Goal: Information Seeking & Learning: Learn about a topic

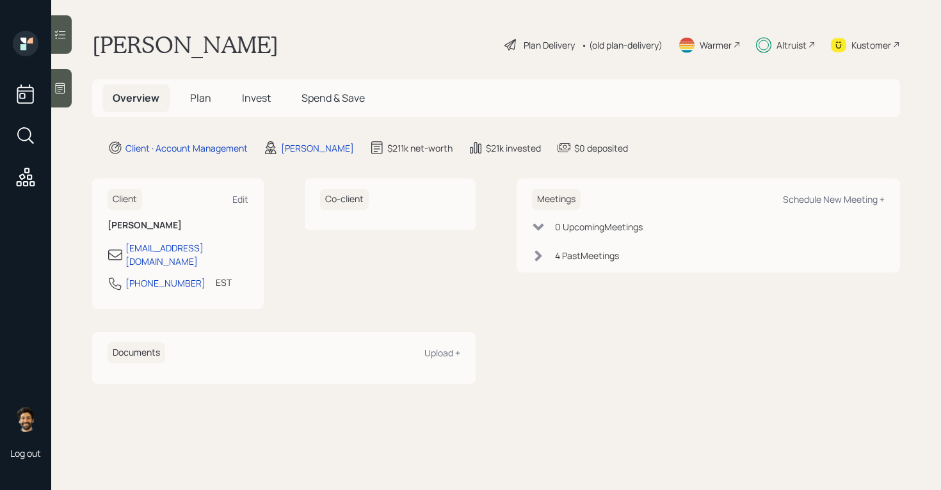
click at [248, 100] on span "Invest" at bounding box center [256, 98] width 29 height 14
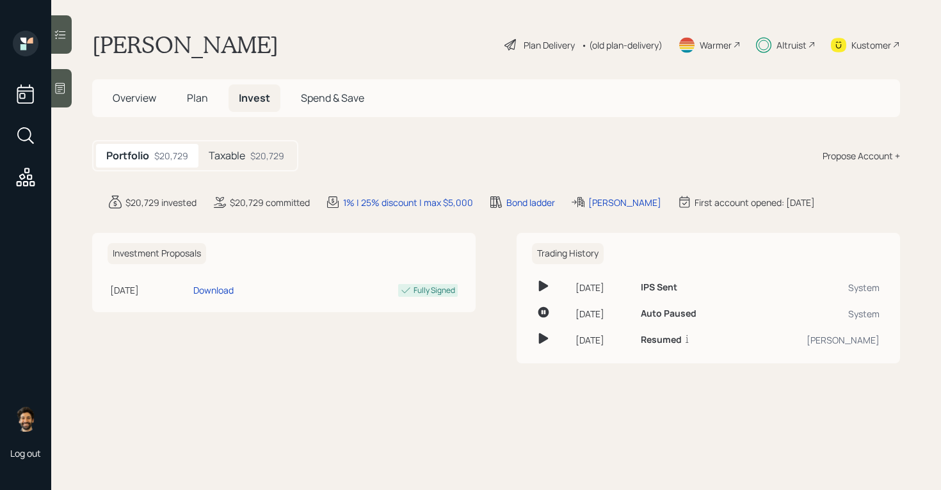
click at [230, 159] on h5 "Taxable" at bounding box center [227, 156] width 36 height 12
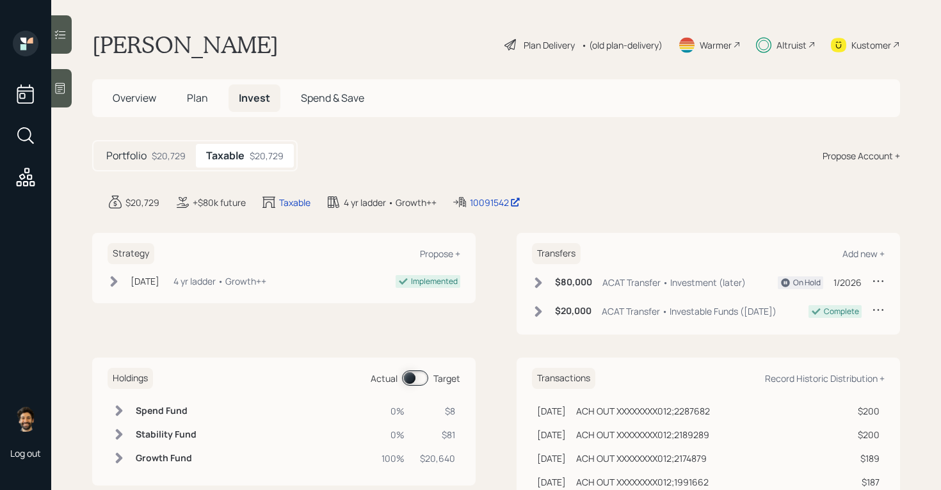
click at [166, 149] on div "$20,729" at bounding box center [169, 155] width 34 height 13
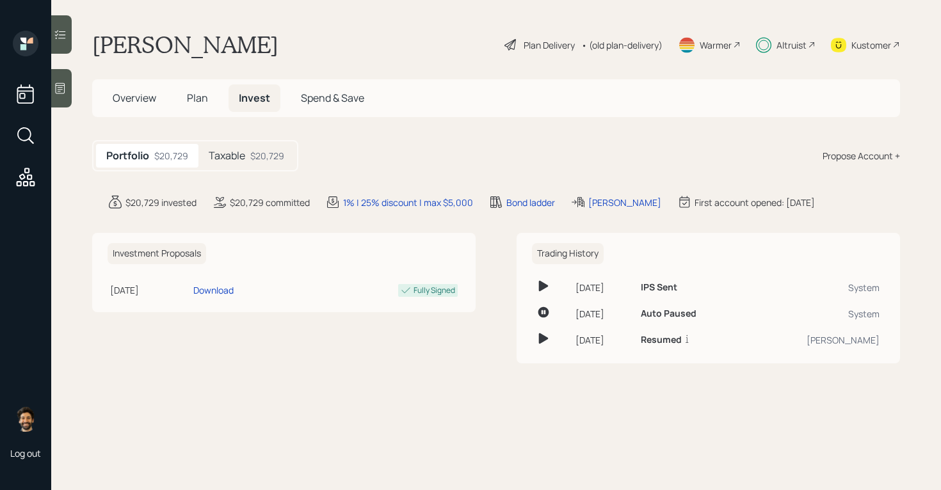
click at [196, 97] on span "Plan" at bounding box center [197, 98] width 21 height 14
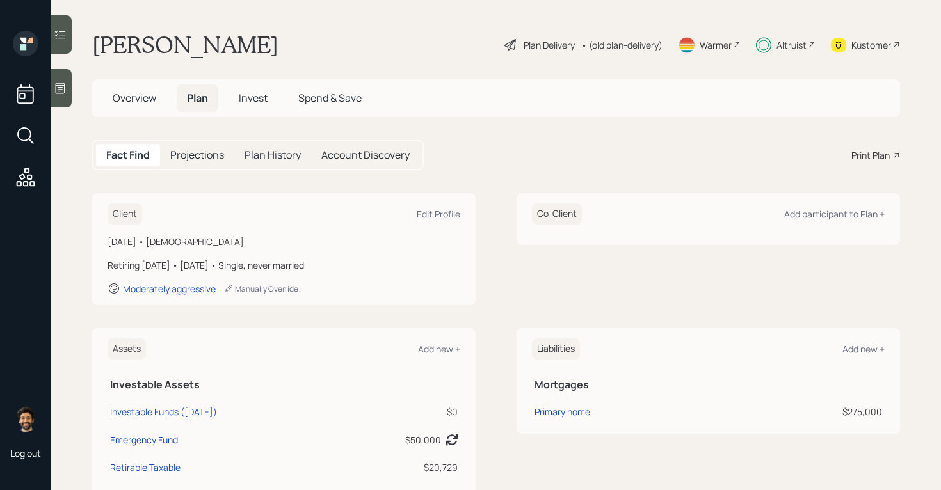
click at [640, 44] on div "• (old plan-delivery)" at bounding box center [621, 44] width 81 height 13
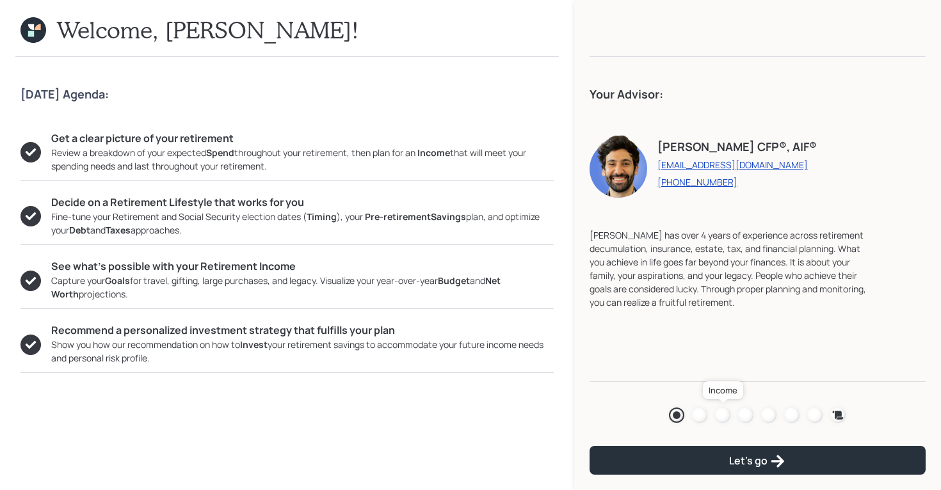
click at [721, 417] on div at bounding box center [722, 415] width 15 height 15
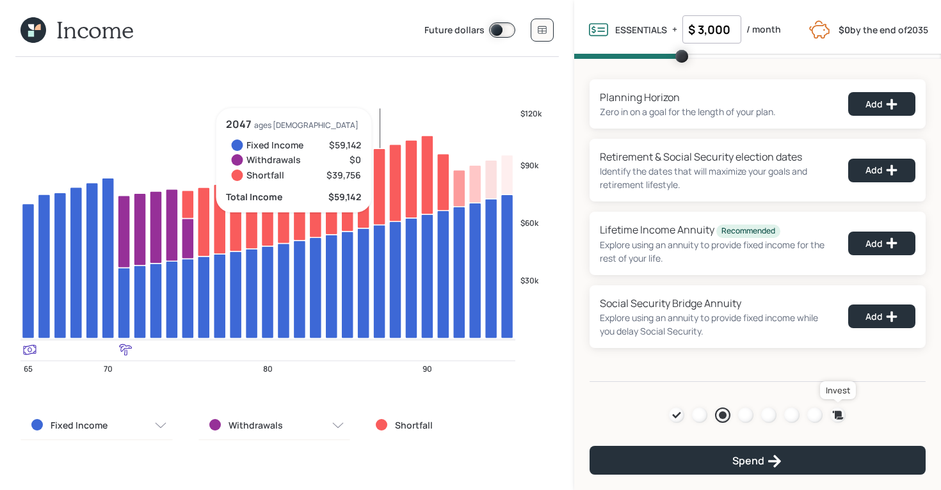
click at [835, 417] on icon at bounding box center [838, 415] width 11 height 8
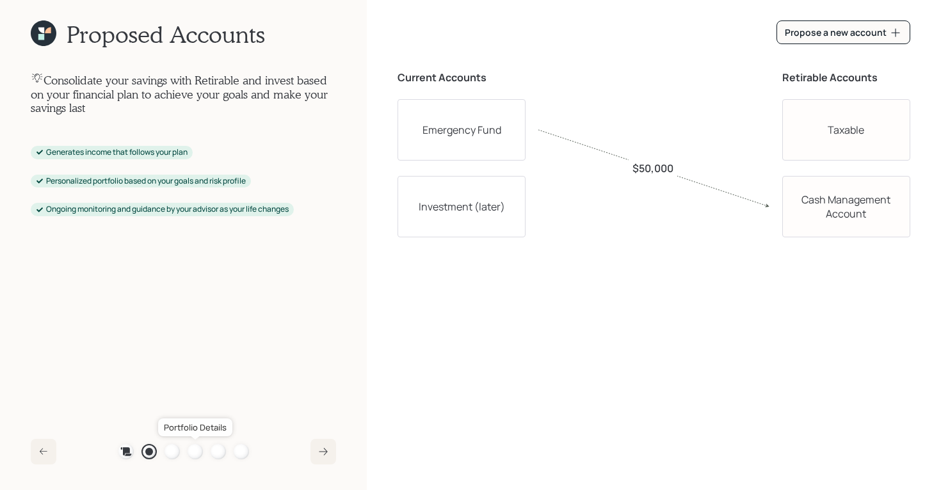
click at [193, 449] on div at bounding box center [195, 451] width 15 height 15
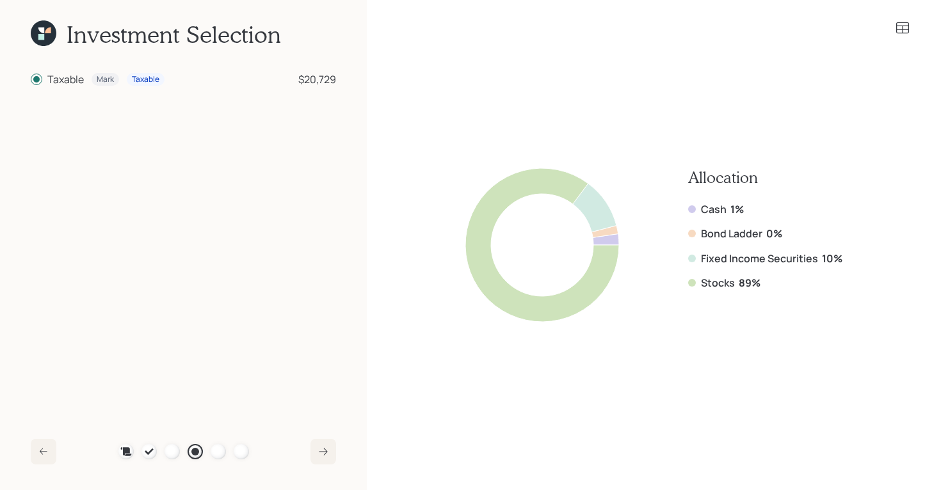
click at [42, 35] on icon at bounding box center [41, 37] width 6 height 6
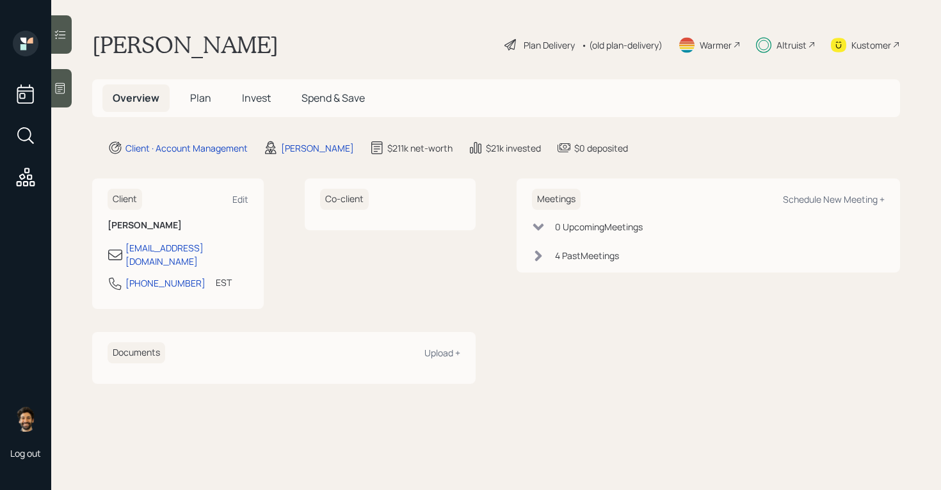
click at [623, 46] on div "• (old plan-delivery)" at bounding box center [621, 44] width 81 height 13
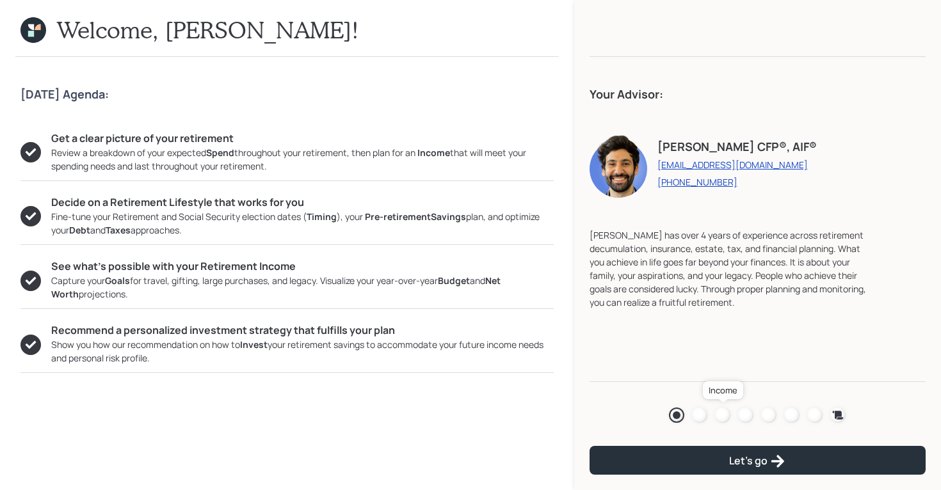
click at [723, 415] on div at bounding box center [722, 415] width 15 height 15
